Goal: Find contact information: Find contact information

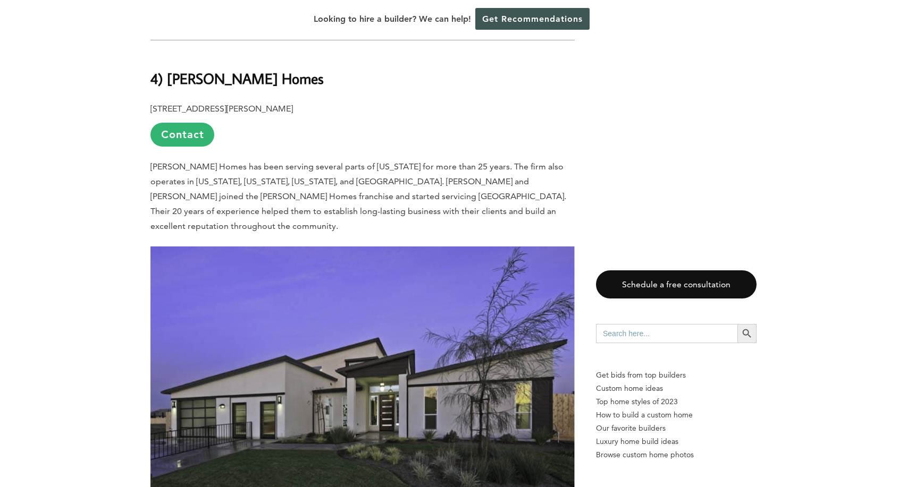
scroll to position [5527, 0]
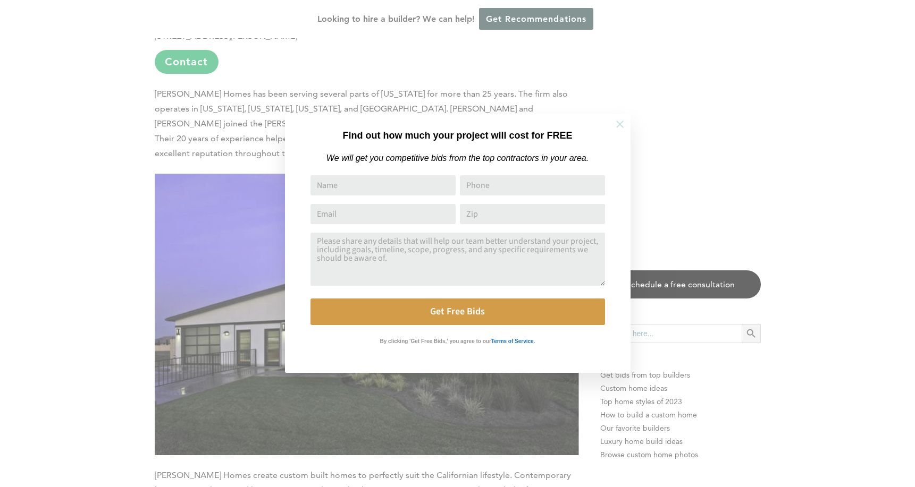
click at [618, 117] on button at bounding box center [619, 124] width 37 height 37
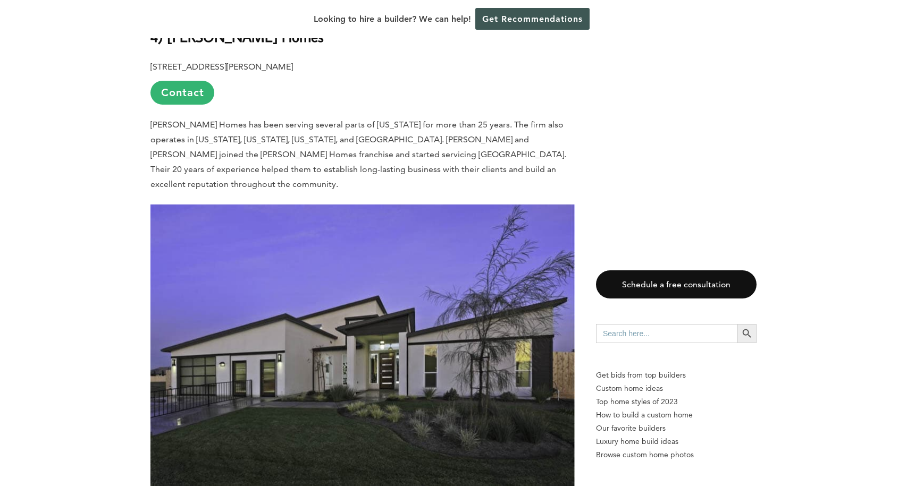
scroll to position [5367, 0]
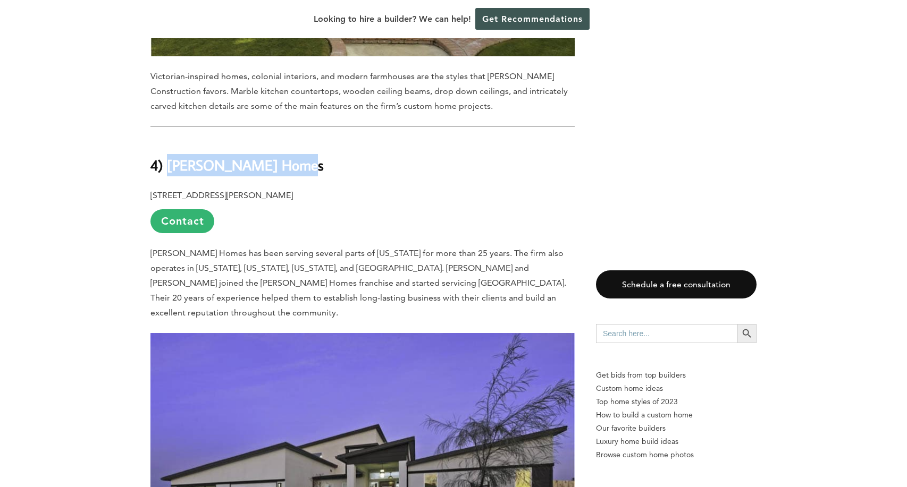
copy b "[PERSON_NAME] Homes"
drag, startPoint x: 169, startPoint y: 74, endPoint x: 285, endPoint y: 75, distance: 116.4
click at [285, 140] on h2 "4) [PERSON_NAME] Homes" at bounding box center [362, 158] width 424 height 37
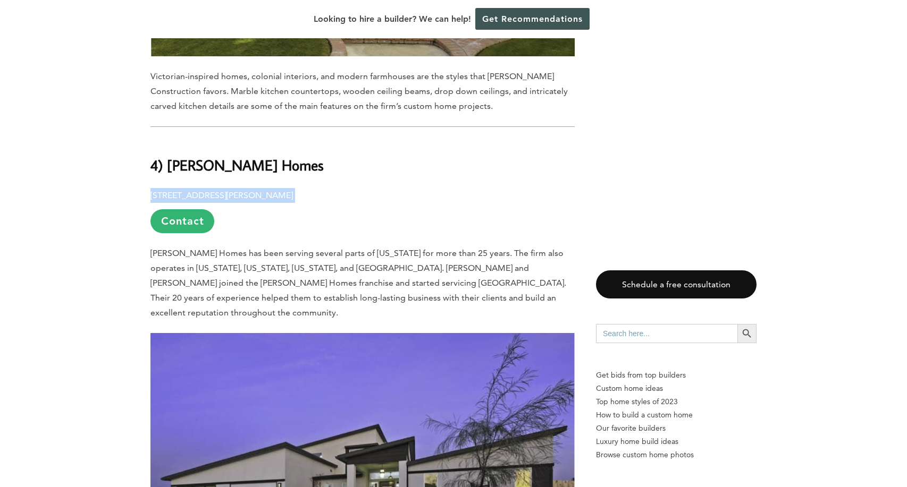
drag, startPoint x: 146, startPoint y: 105, endPoint x: 386, endPoint y: 107, distance: 240.2
copy p "[STREET_ADDRESS][PERSON_NAME]"
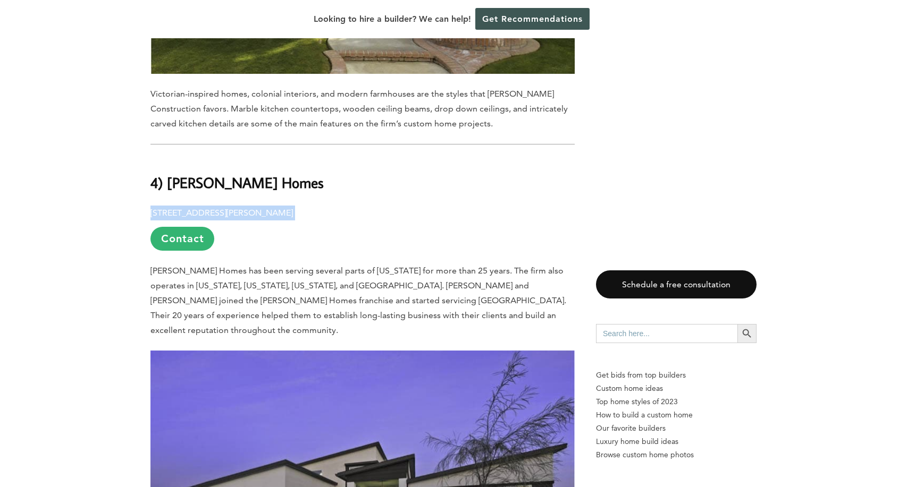
scroll to position [5314, 0]
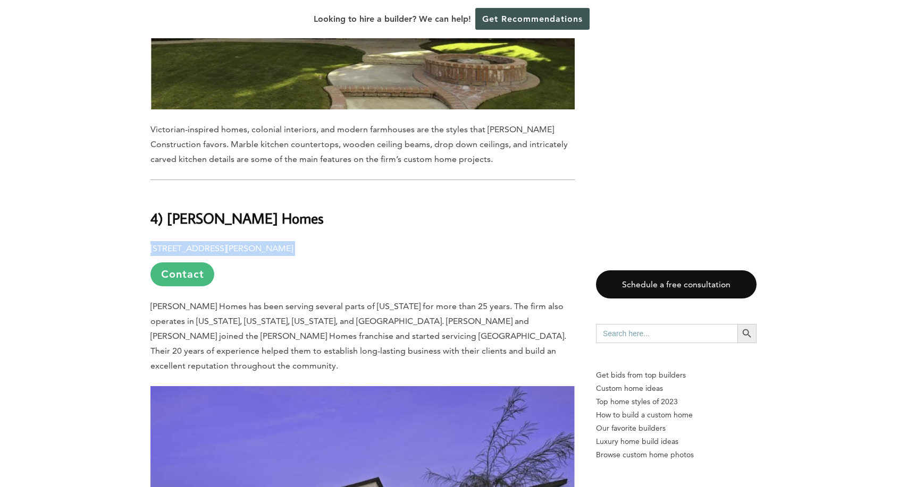
click at [185, 263] on link "Contact" at bounding box center [182, 275] width 64 height 24
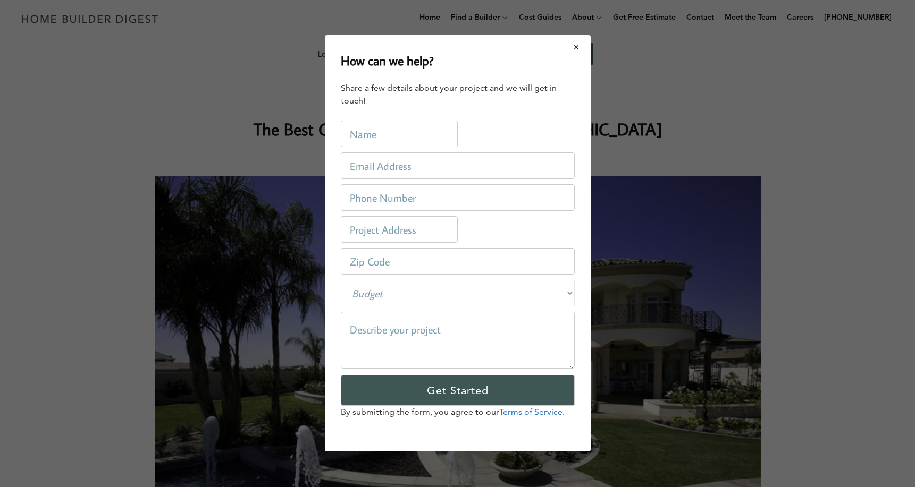
click at [578, 47] on button "Close modal" at bounding box center [576, 47] width 28 height 22
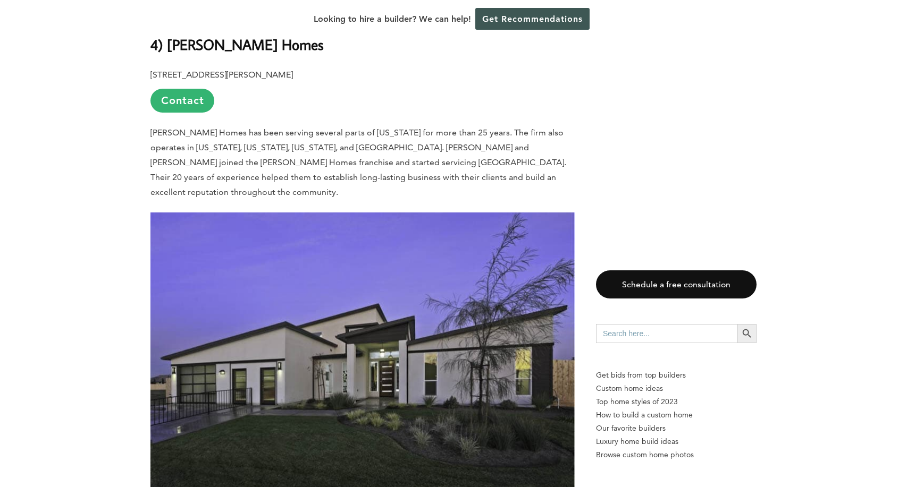
scroll to position [5526, 0]
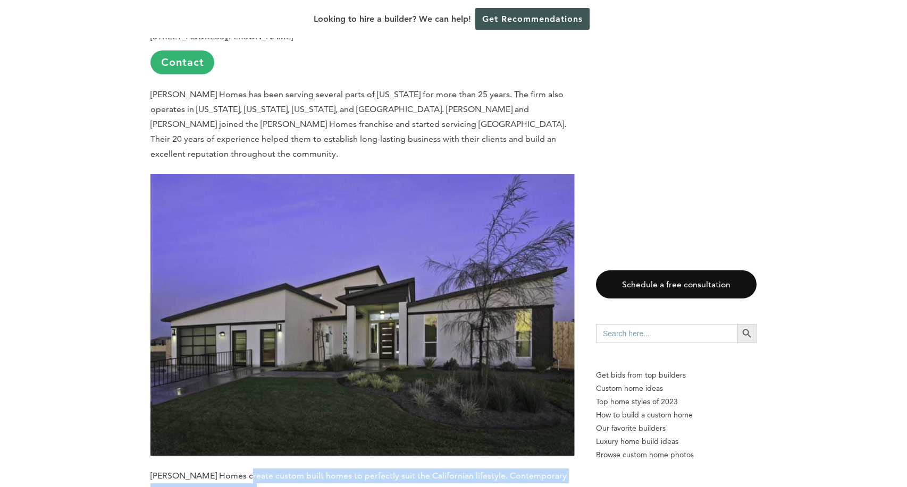
drag, startPoint x: 237, startPoint y: 376, endPoint x: 230, endPoint y: 393, distance: 19.0
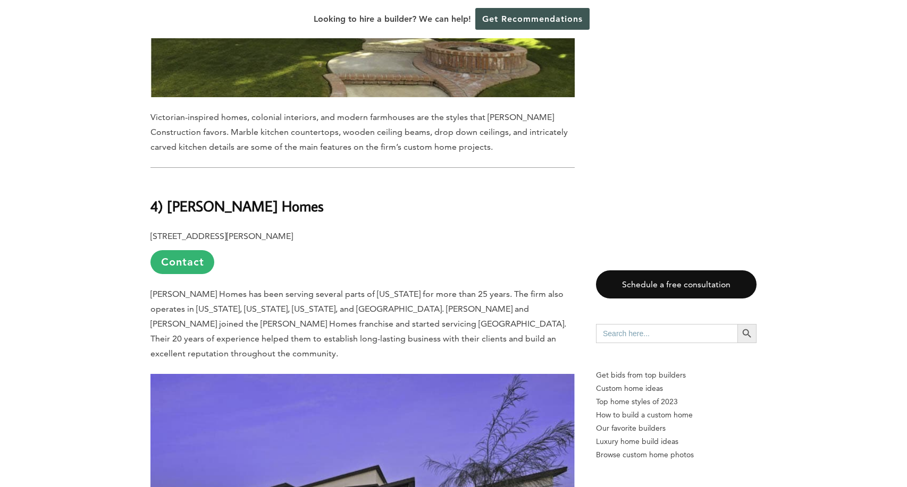
scroll to position [5314, 0]
